Goal: Task Accomplishment & Management: Use online tool/utility

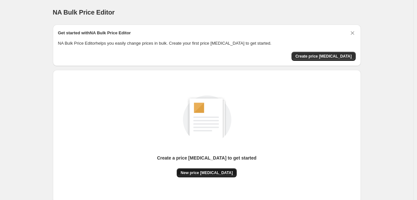
click at [206, 175] on button "New price [MEDICAL_DATA]" at bounding box center [207, 172] width 60 height 9
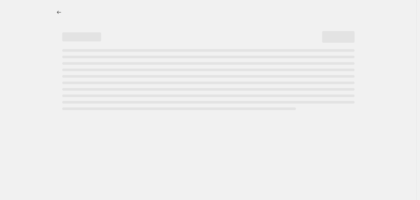
select select "percentage"
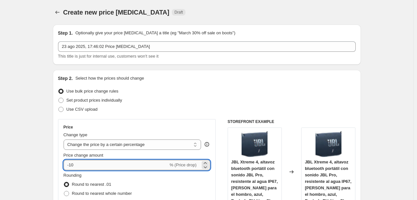
click at [120, 165] on input "-10" at bounding box center [115, 165] width 105 height 10
type input "-1"
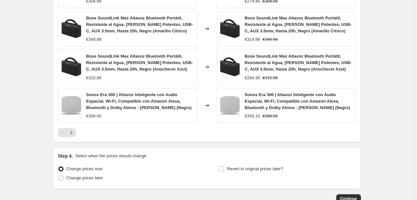
scroll to position [453, 0]
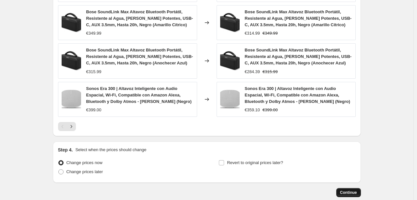
type input "-26"
click at [348, 188] on button "Continue" at bounding box center [348, 192] width 25 height 9
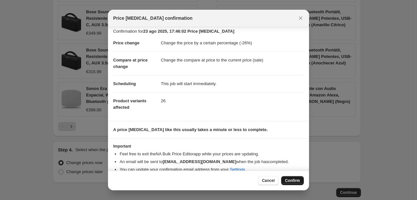
scroll to position [0, 0]
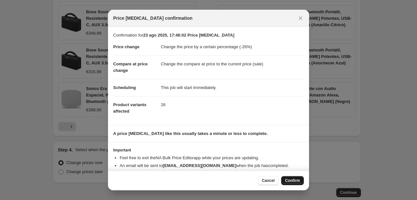
click at [291, 181] on span "Confirm" at bounding box center [292, 180] width 15 height 5
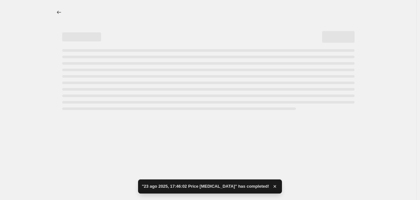
select select "percentage"
